Goal: Task Accomplishment & Management: Use online tool/utility

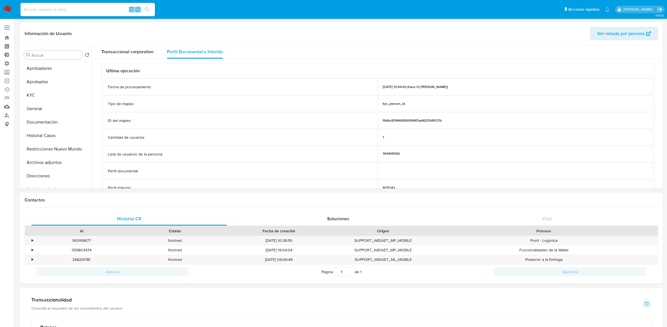
select select "10"
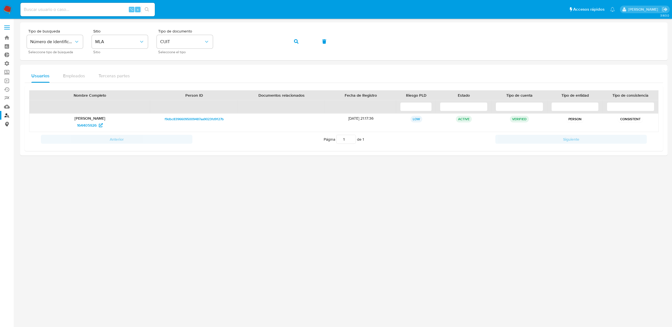
click at [7, 124] on link "Consolidado" at bounding box center [33, 124] width 67 height 9
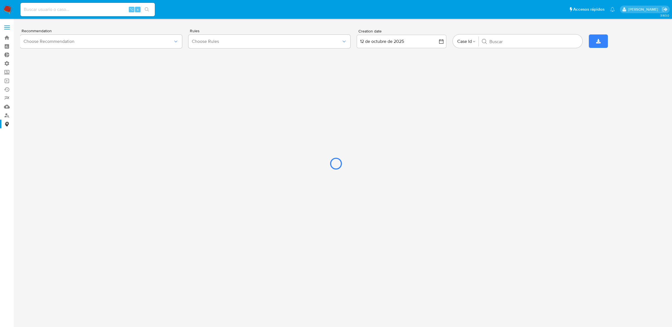
click at [318, 43] on div at bounding box center [336, 163] width 672 height 327
click at [335, 41] on div at bounding box center [336, 163] width 672 height 327
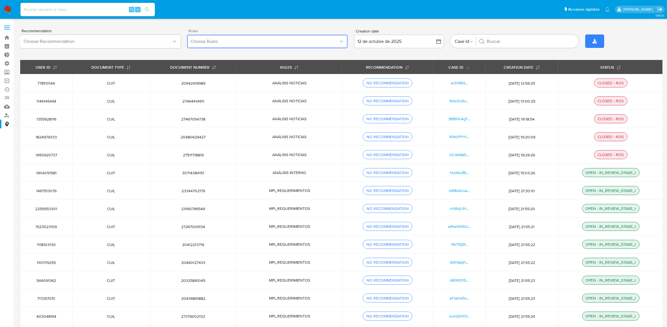
click at [342, 41] on icon "button" at bounding box center [342, 42] width 6 height 6
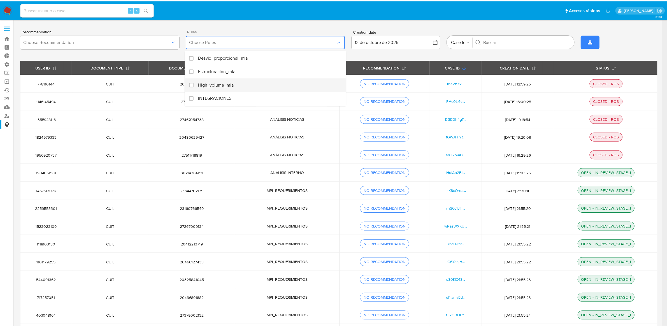
scroll to position [332, 0]
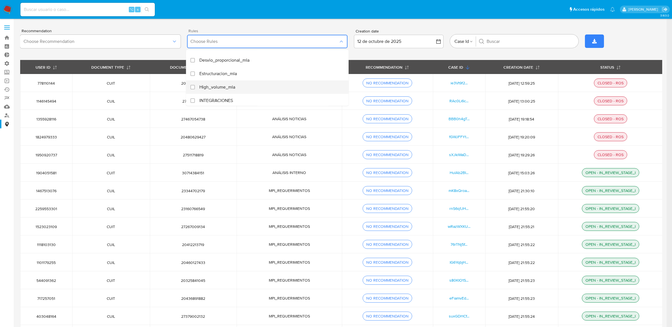
click at [247, 89] on div "High_volume_mla" at bounding box center [269, 86] width 141 height 13
checkbox input "true"
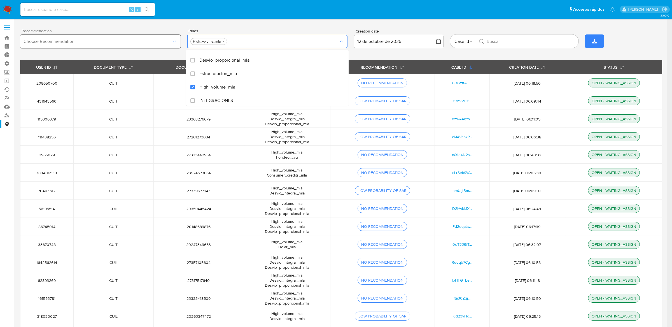
click at [169, 43] on span "Choose Recommendation" at bounding box center [98, 42] width 148 height 6
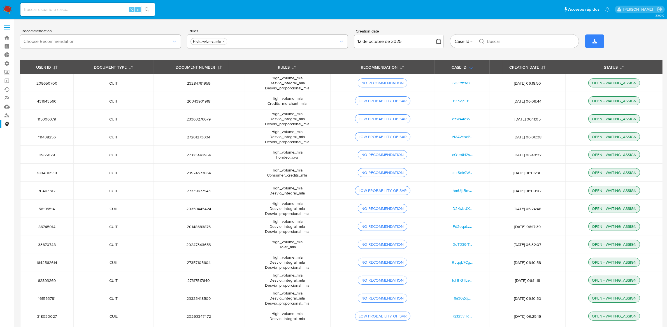
click at [278, 28] on div "Recommendation Choose Recommendation Rules High_volume_mla Creation date 12 de …" at bounding box center [341, 41] width 642 height 38
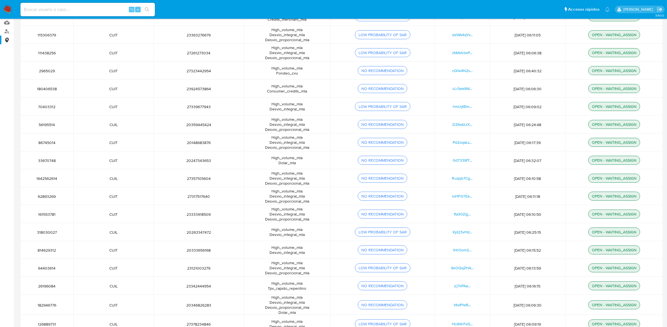
scroll to position [0, 0]
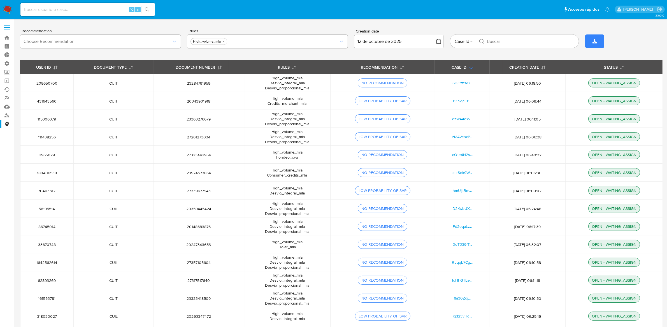
click at [6, 8] on img at bounding box center [8, 10] width 10 height 10
